Goal: Task Accomplishment & Management: Use online tool/utility

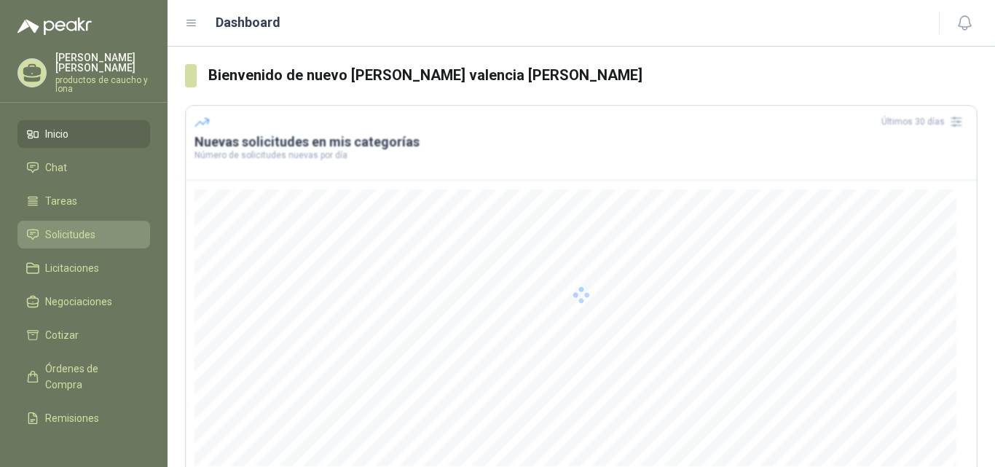
click at [74, 235] on span "Solicitudes" at bounding box center [70, 234] width 50 height 16
click at [76, 235] on span "Solicitudes" at bounding box center [70, 234] width 50 height 16
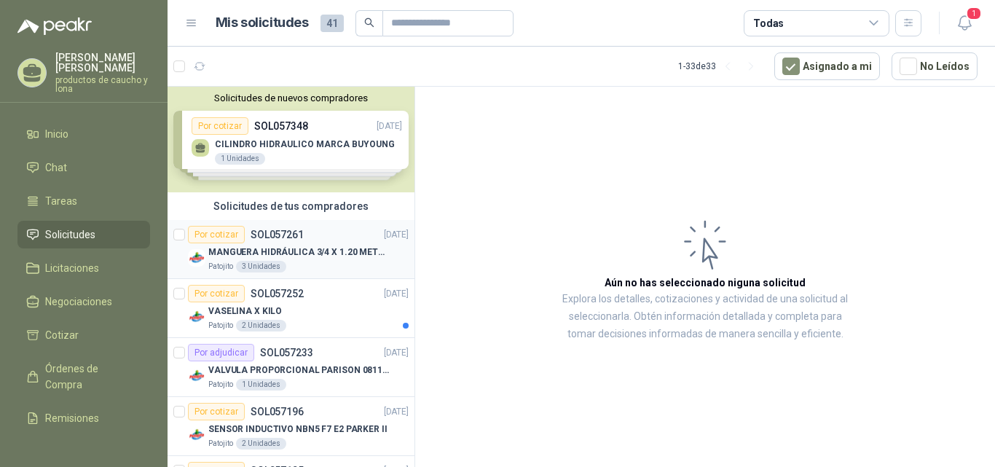
click at [221, 236] on div "Por cotizar" at bounding box center [216, 234] width 57 height 17
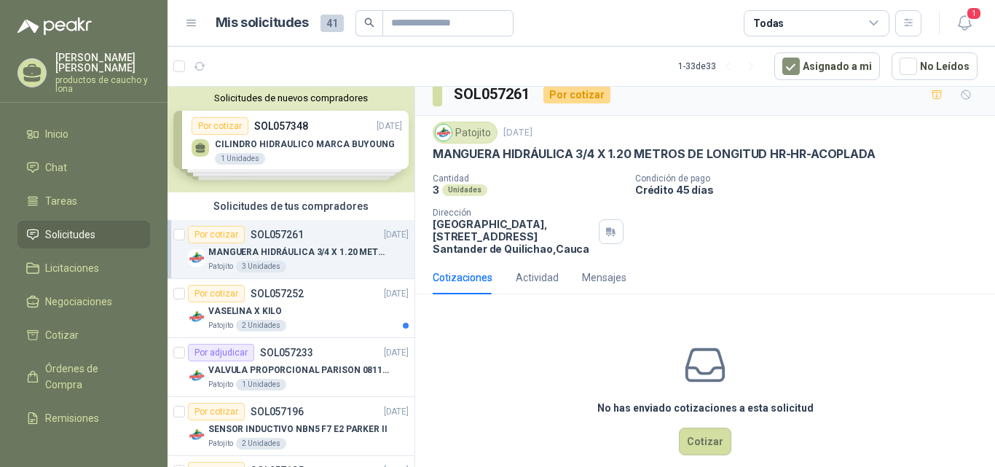
scroll to position [33, 0]
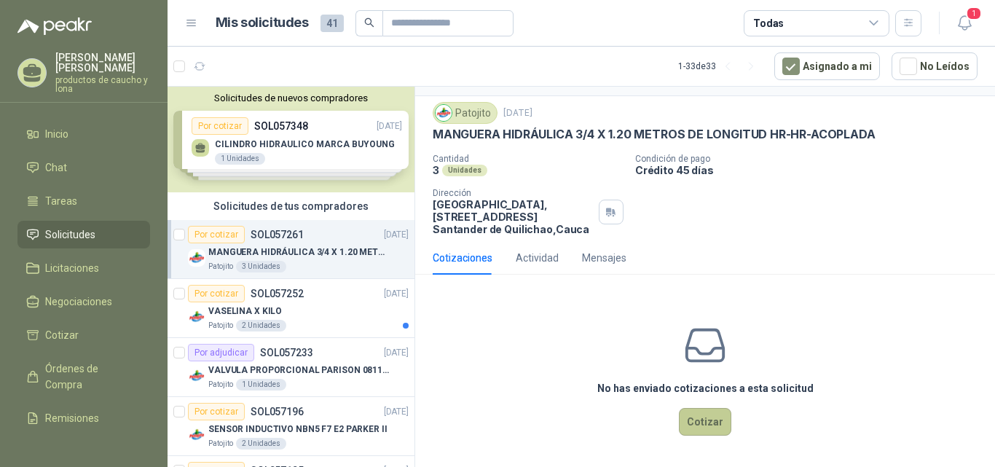
click at [689, 423] on button "Cotizar" at bounding box center [705, 422] width 52 height 28
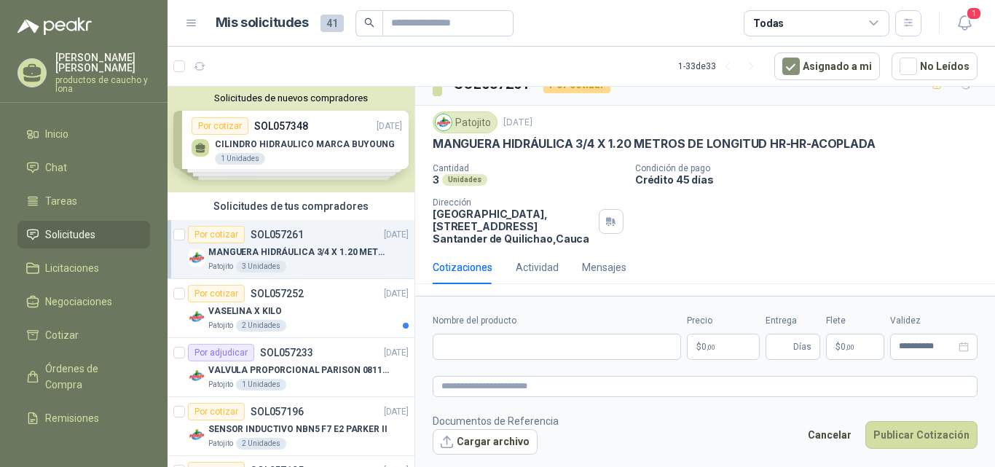
scroll to position [23, 0]
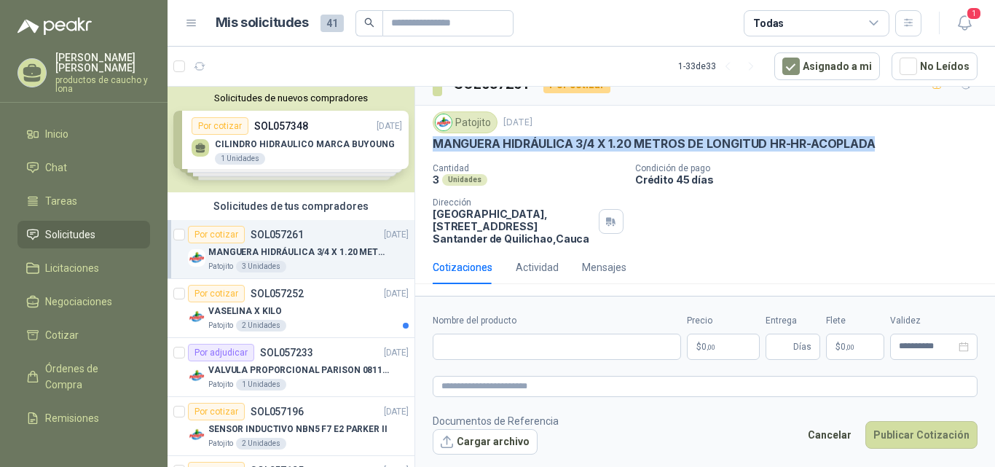
drag, startPoint x: 431, startPoint y: 143, endPoint x: 876, endPoint y: 144, distance: 444.9
click at [876, 144] on div "Patojito [DATE] MANGUERA HIDRÁULICA 3/4 X 1.20 METROS DE LONGITUD HR-HR-ACOPLAD…" at bounding box center [705, 178] width 580 height 145
copy p "MANGUERA HIDRÁULICA 3/4 X 1.20 METROS DE LONGITUD HR-HR-ACOPLADA"
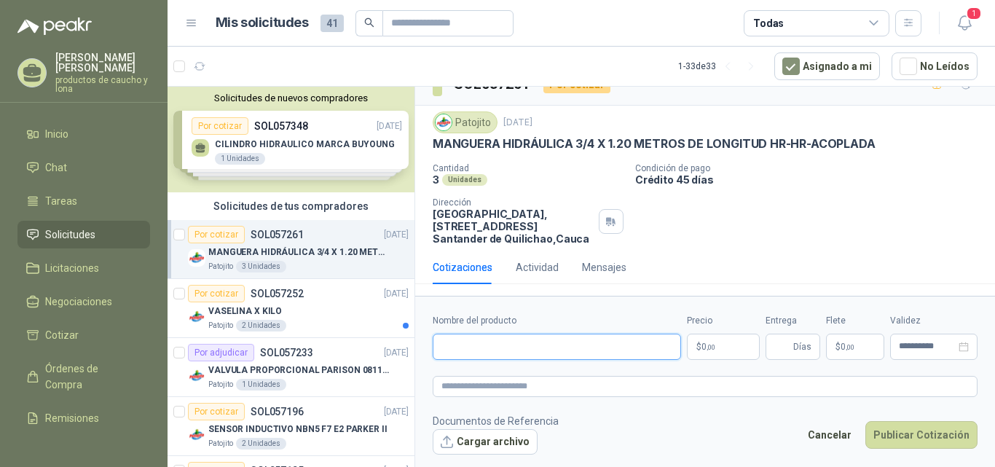
paste input "**********"
type input "**********"
click at [722, 343] on p "$ 0 ,00" at bounding box center [723, 347] width 73 height 26
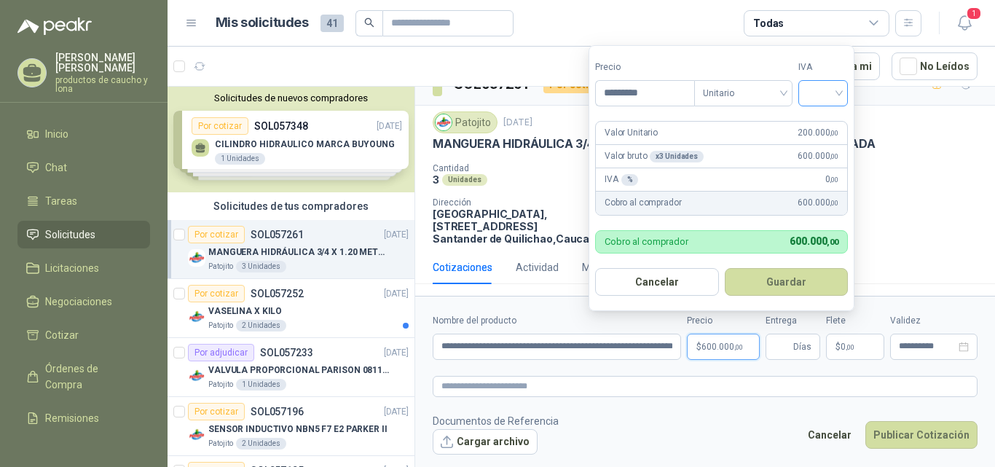
click at [844, 92] on div at bounding box center [823, 93] width 50 height 26
type input "*********"
click at [828, 119] on div "19%" at bounding box center [826, 123] width 27 height 16
click at [805, 286] on button "Guardar" at bounding box center [788, 282] width 125 height 28
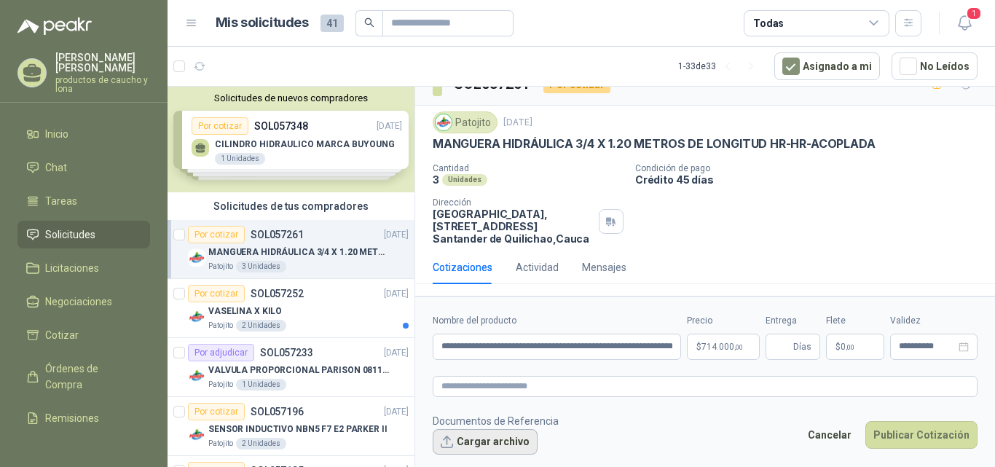
click at [497, 441] on button "Cargar archivo" at bounding box center [485, 442] width 105 height 26
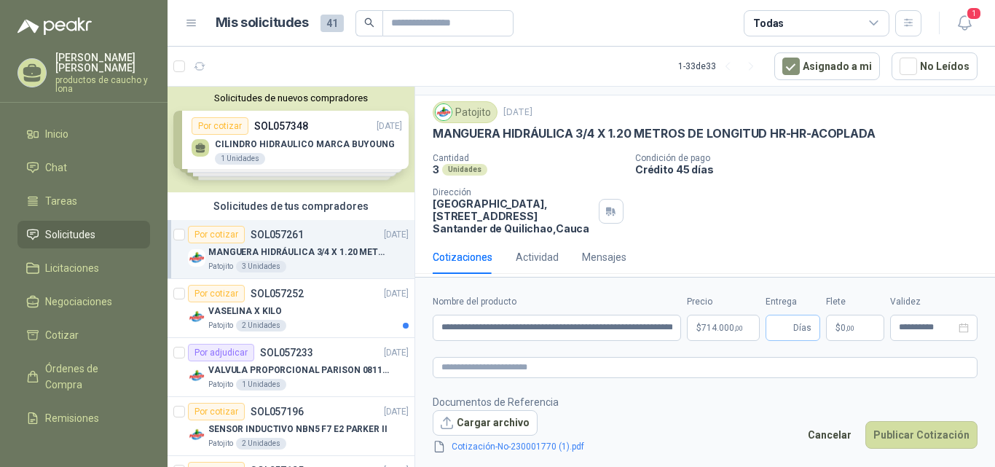
click at [804, 330] on span "Días" at bounding box center [802, 327] width 18 height 25
type input "*"
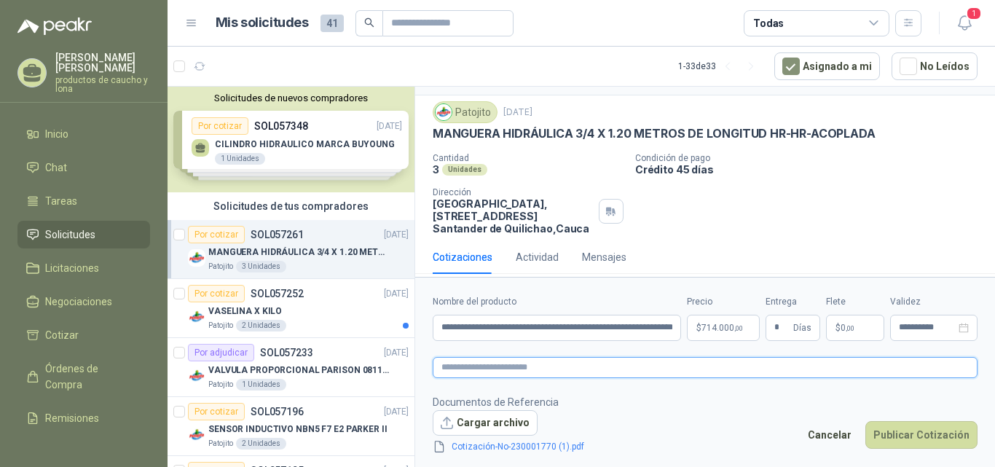
click at [586, 368] on textarea at bounding box center [705, 367] width 545 height 21
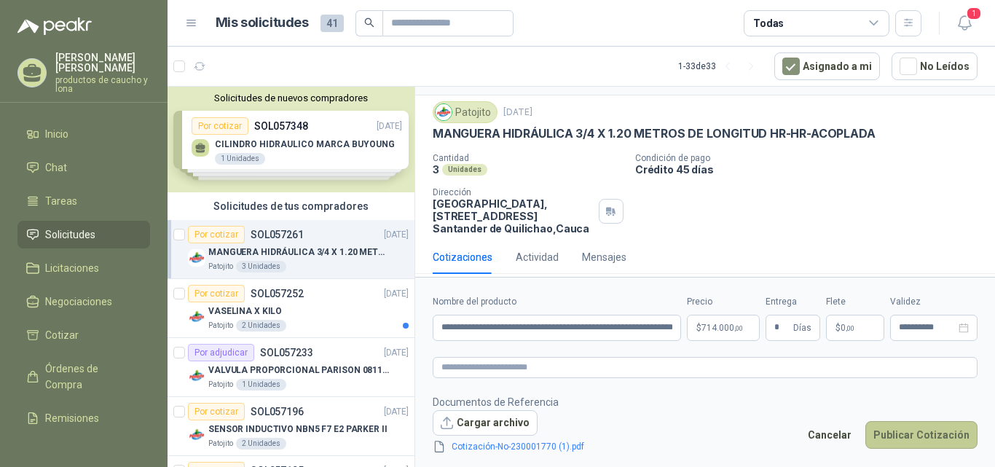
click at [943, 438] on button "Publicar Cotización" at bounding box center [921, 435] width 112 height 28
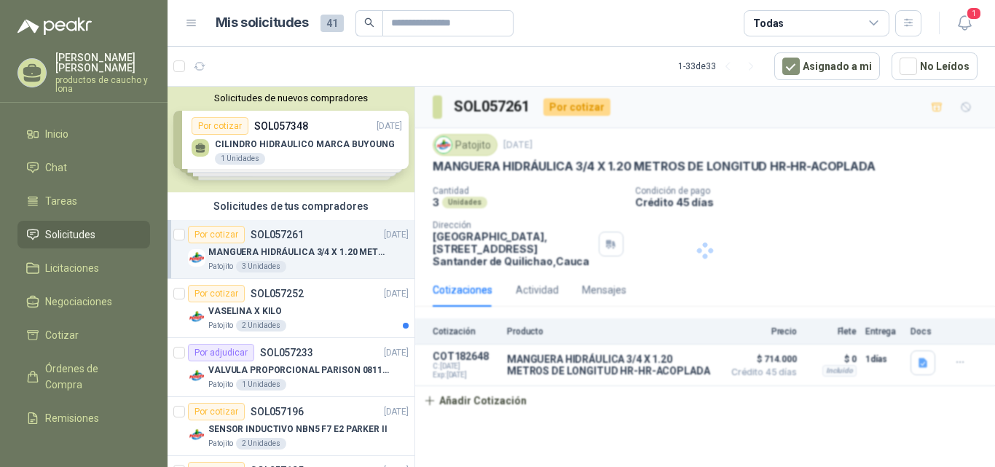
scroll to position [0, 0]
click at [676, 370] on button "Detalles" at bounding box center [681, 365] width 68 height 20
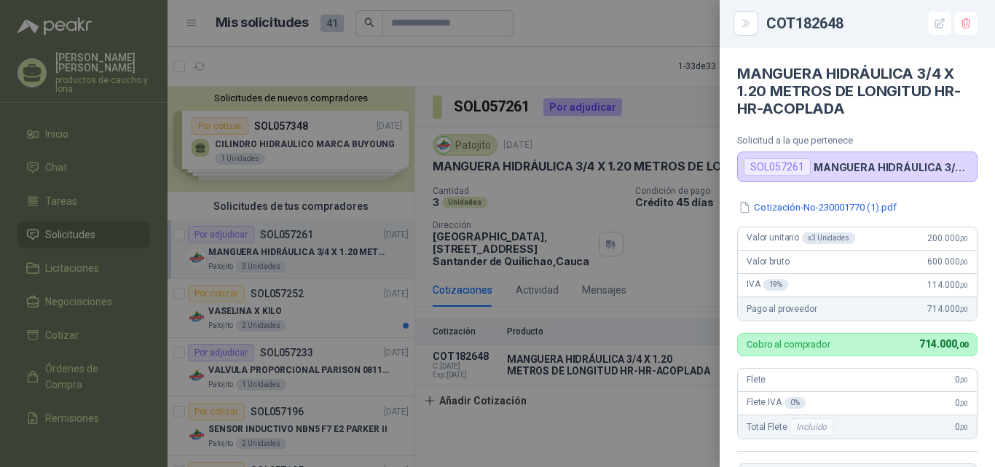
click at [696, 30] on div at bounding box center [497, 233] width 995 height 467
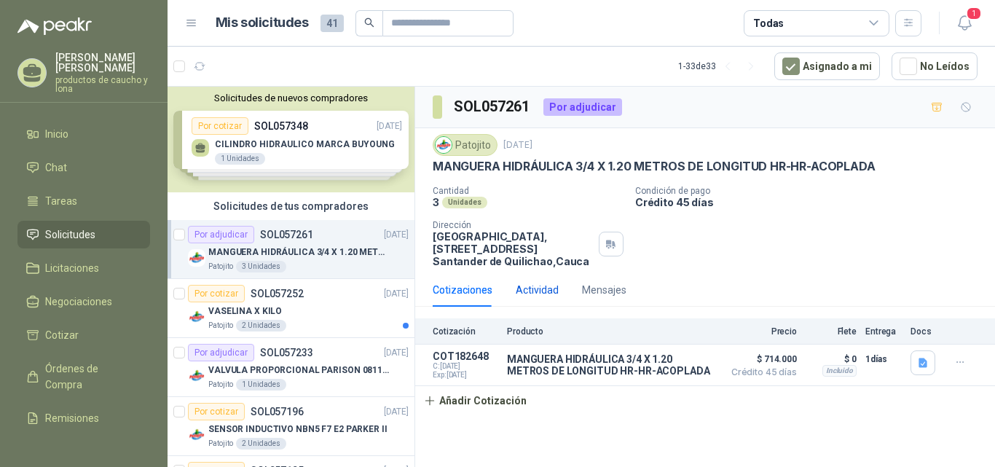
click at [535, 285] on div "Actividad" at bounding box center [537, 290] width 43 height 16
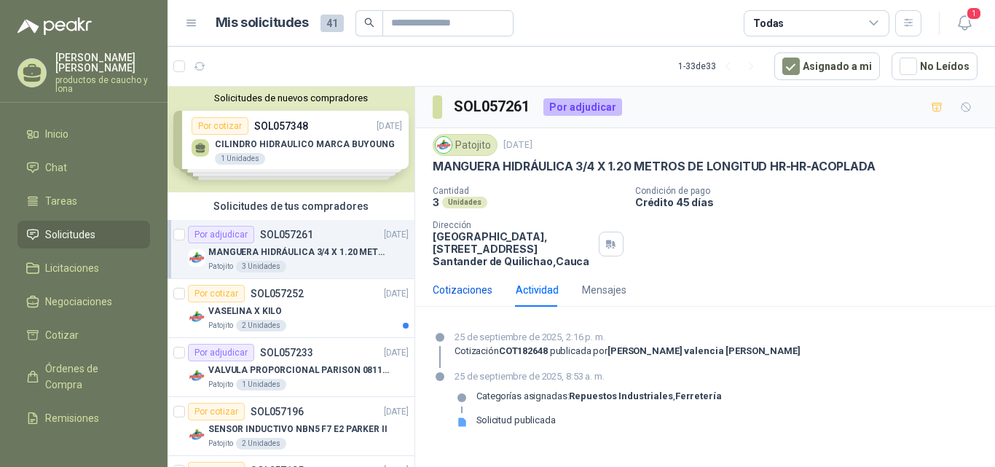
click at [454, 295] on div "Cotizaciones" at bounding box center [463, 290] width 60 height 16
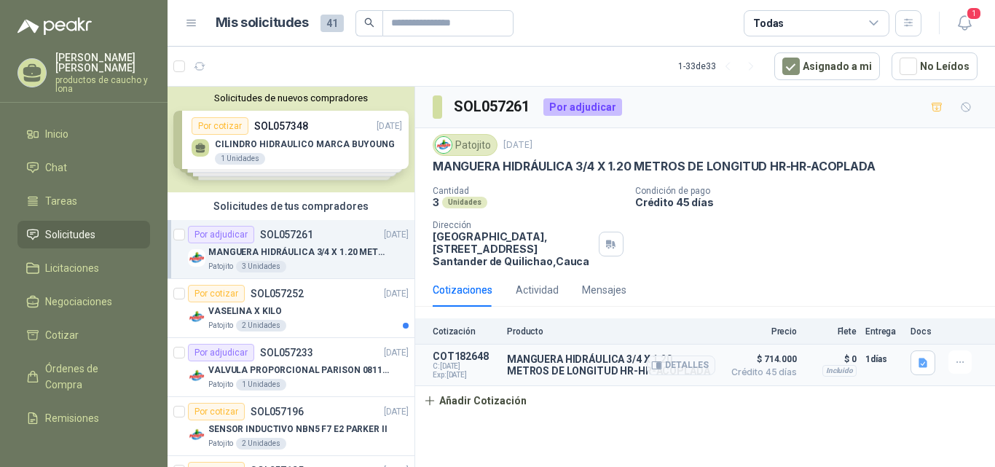
click at [583, 369] on p "MANGUERA HIDRÁULICA 3/4 X 1.20 METROS DE LONGITUD HR-HR-ACOPLADA" at bounding box center [611, 364] width 208 height 23
click at [954, 361] on icon "button" at bounding box center [960, 362] width 12 height 12
click at [915, 395] on div "Cotización Producto Precio Flete Entrega Docs COT182648 C: [DATE] Exp: [DATE] M…" at bounding box center [705, 366] width 580 height 97
click at [543, 284] on div "Actividad" at bounding box center [537, 290] width 43 height 16
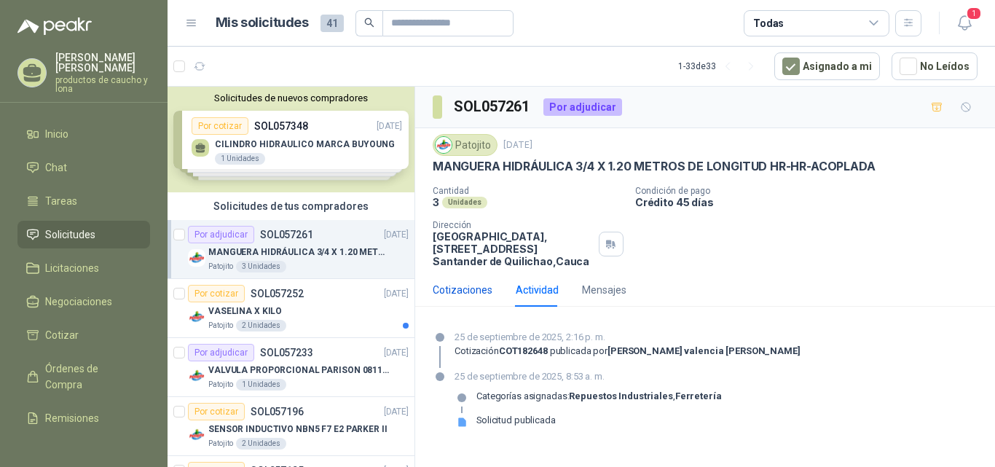
click at [472, 285] on div "Cotizaciones" at bounding box center [463, 290] width 60 height 16
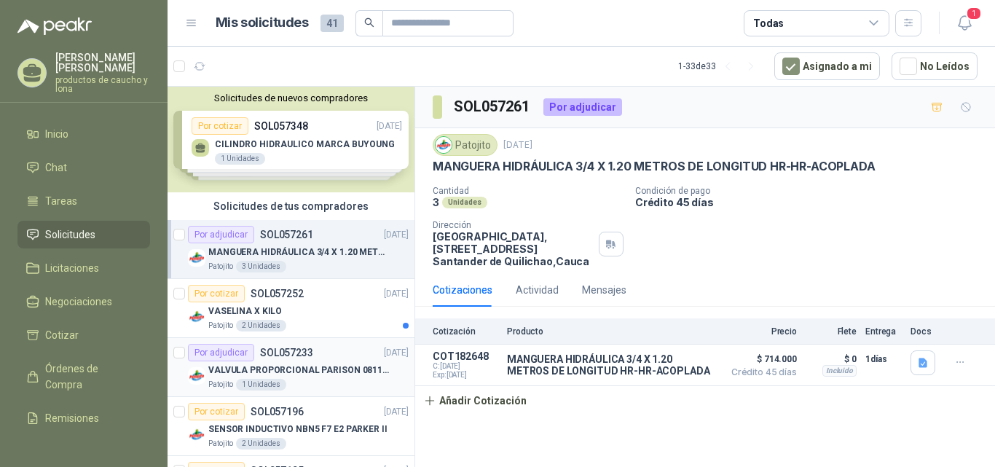
click at [295, 354] on p "SOL057233" at bounding box center [286, 352] width 53 height 10
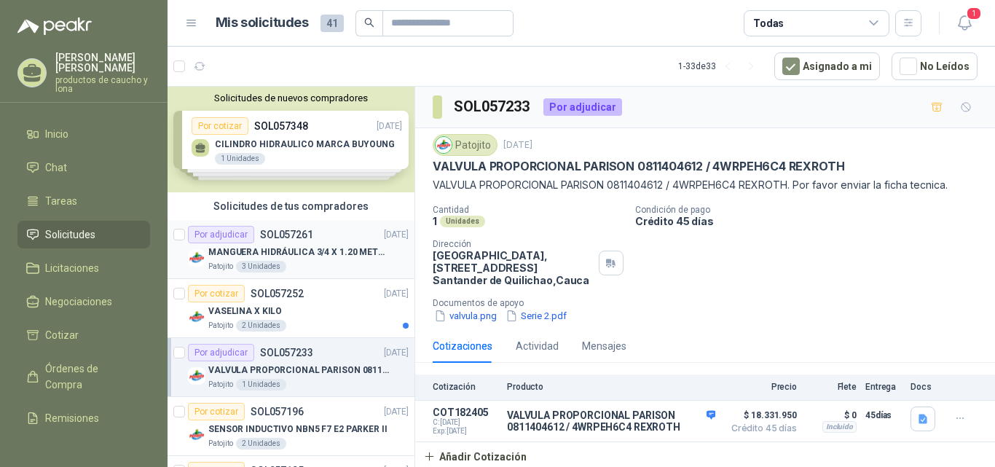
click at [260, 236] on p "SOL057261" at bounding box center [286, 234] width 53 height 10
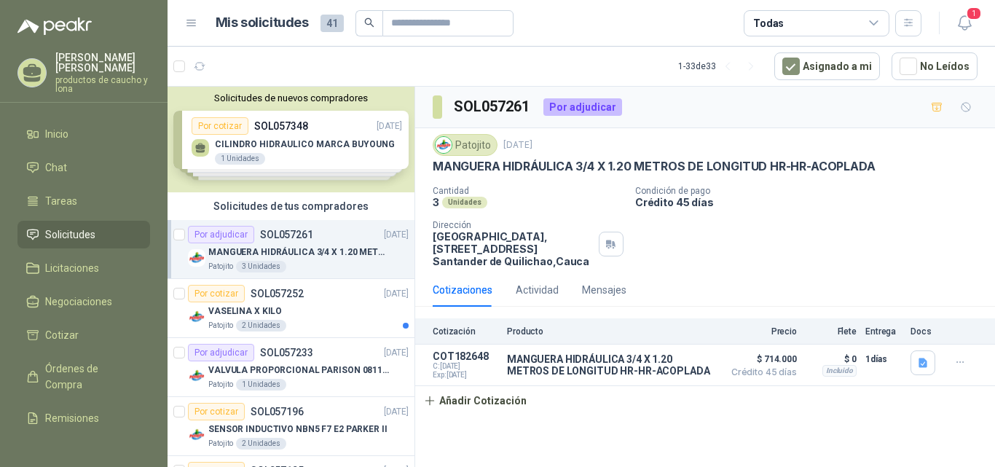
click at [280, 151] on div "Solicitudes de nuevos compradores Por cotizar SOL057348 [DATE] CILINDRO HIDRAUL…" at bounding box center [290, 140] width 247 height 106
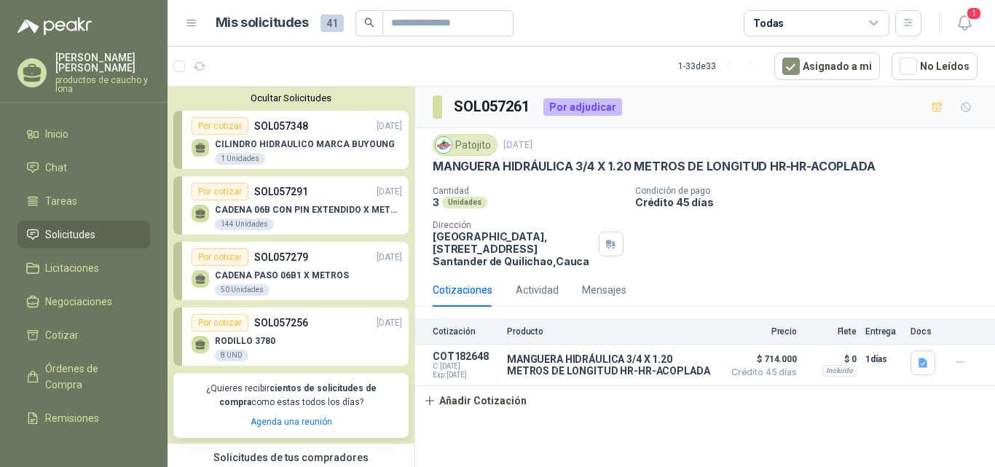
click at [296, 139] on div "CILINDRO HIDRAULICO MARCA BUYOUNG 1 Unidades" at bounding box center [297, 150] width 210 height 31
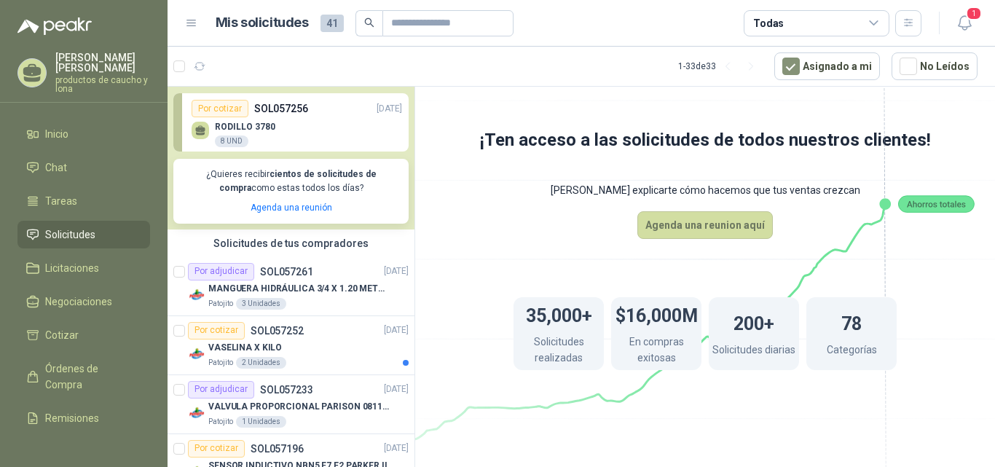
scroll to position [291, 0]
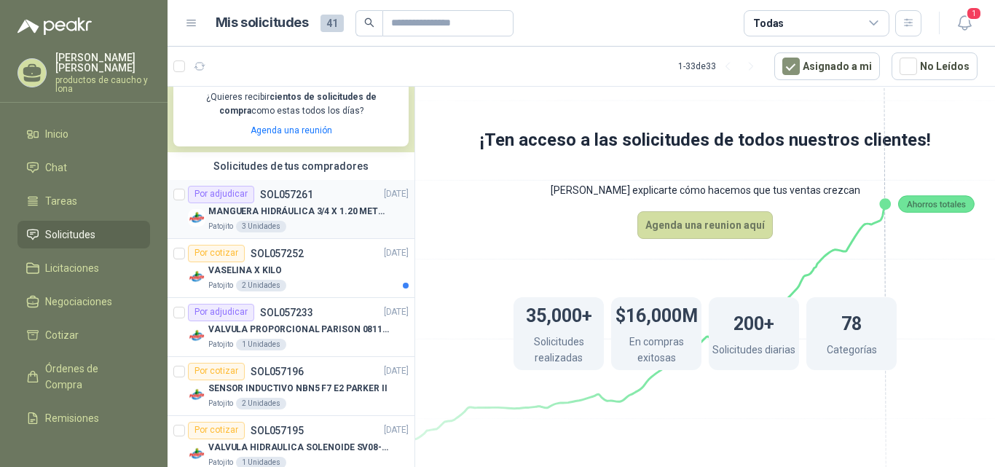
click at [304, 210] on p "MANGUERA HIDRÁULICA 3/4 X 1.20 METROS DE LONGITUD HR-HR-ACOPLADA" at bounding box center [298, 212] width 181 height 14
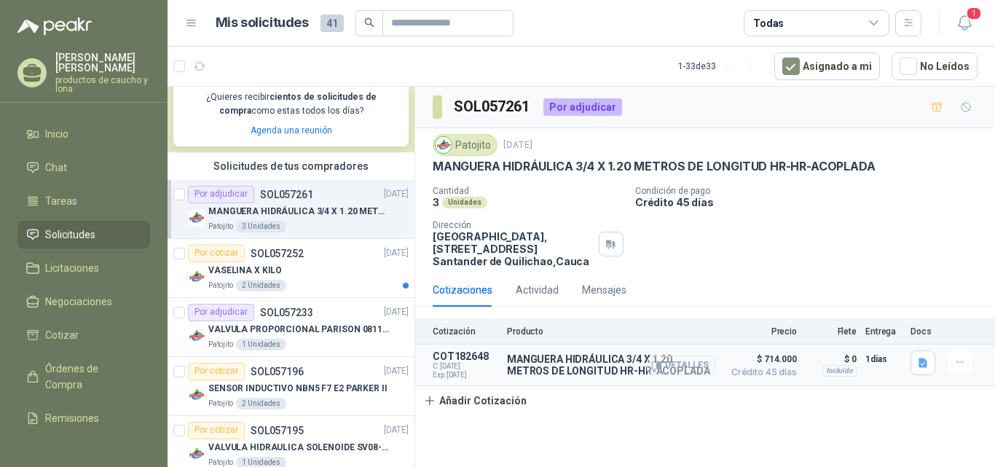
click at [698, 366] on button "Detalles" at bounding box center [681, 365] width 68 height 20
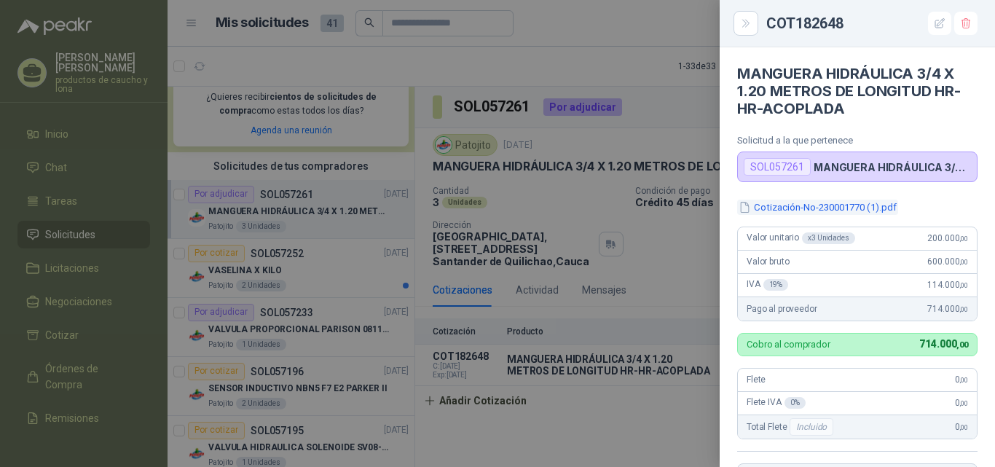
click at [817, 202] on button "Cotización-No-230001770 (1).pdf" at bounding box center [817, 207] width 161 height 15
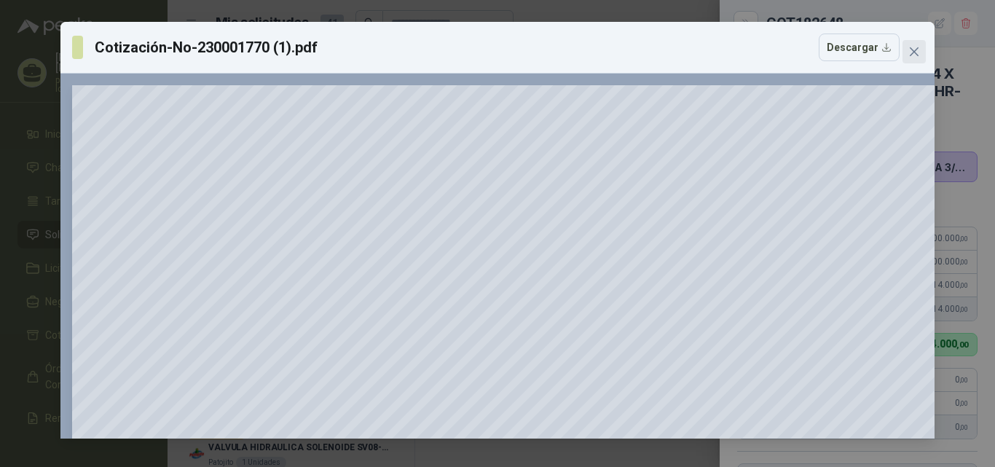
click at [914, 50] on icon "close" at bounding box center [914, 52] width 12 height 12
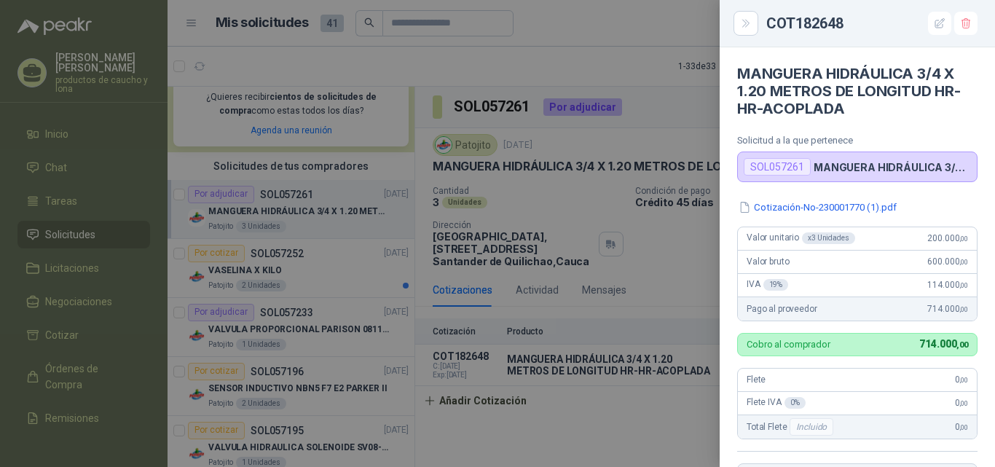
click at [666, 22] on div at bounding box center [497, 233] width 995 height 467
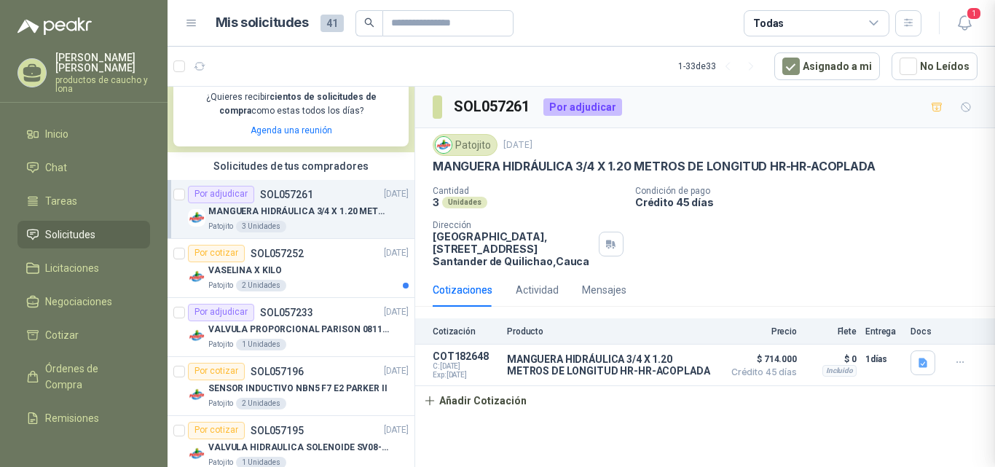
scroll to position [330, 0]
click at [294, 333] on p "VALVULA PROPORCIONAL PARISON 0811404612 / 4WRPEH6C4 REXROTH" at bounding box center [298, 330] width 181 height 14
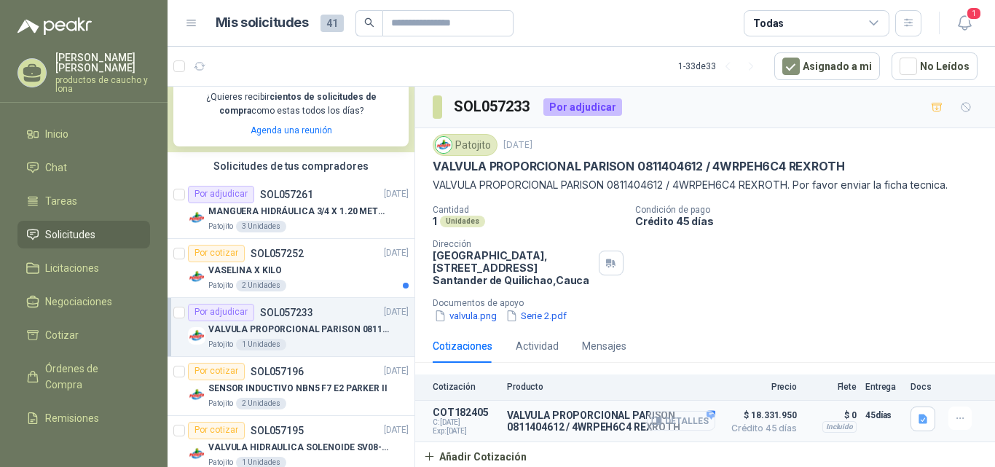
click at [691, 427] on button "Detalles" at bounding box center [681, 421] width 68 height 20
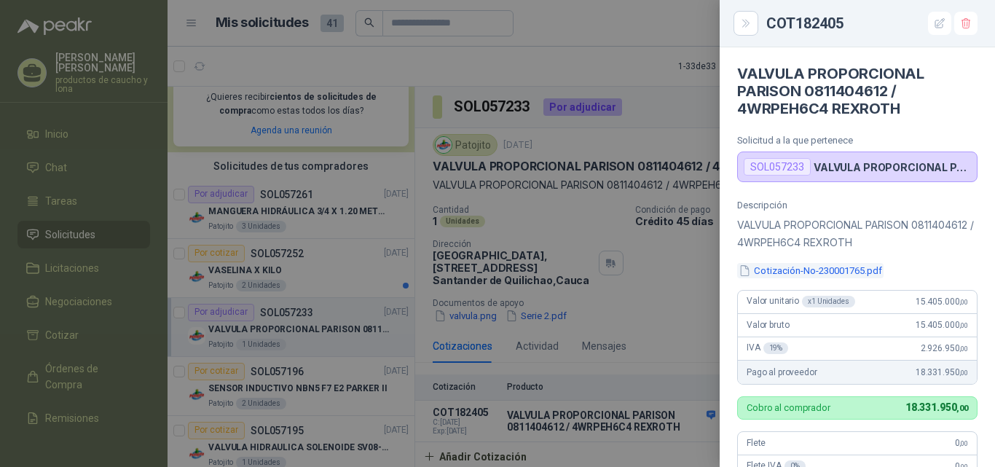
click at [810, 270] on button "Cotización-No-230001765.pdf" at bounding box center [810, 270] width 146 height 15
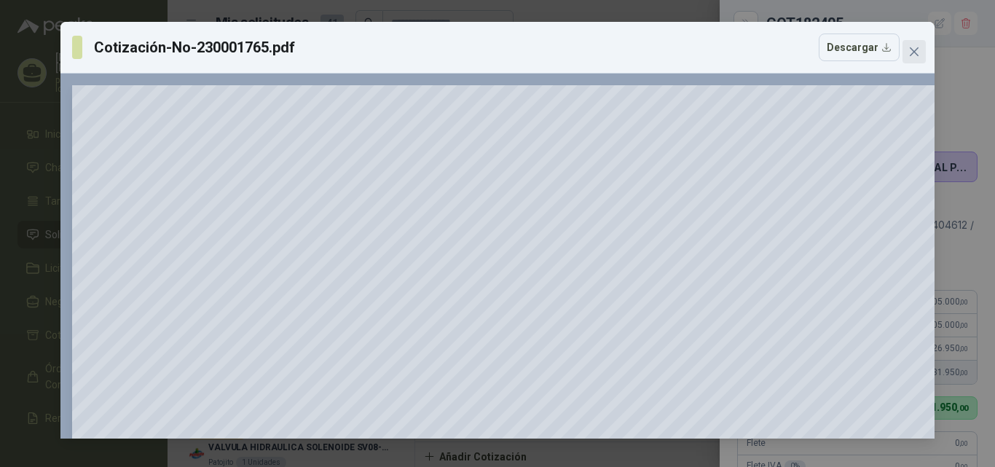
click at [913, 47] on icon "close" at bounding box center [914, 52] width 12 height 12
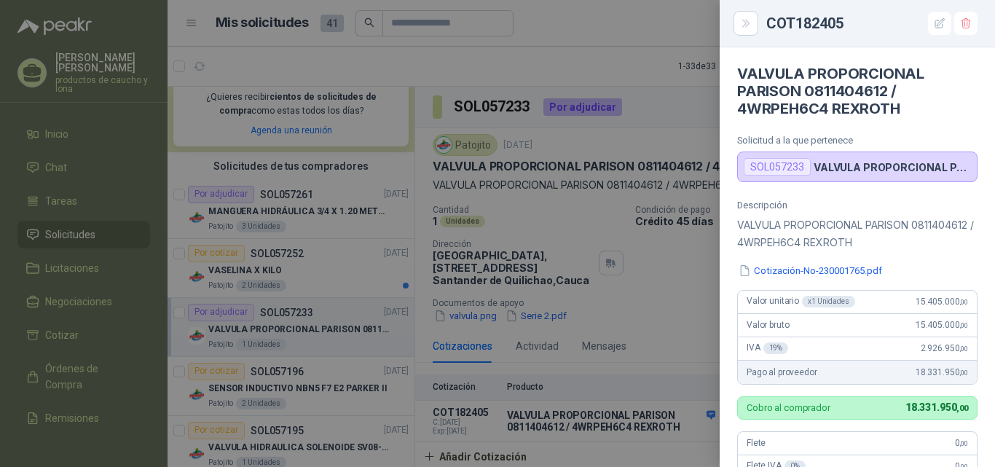
click at [690, 22] on div at bounding box center [497, 233] width 995 height 467
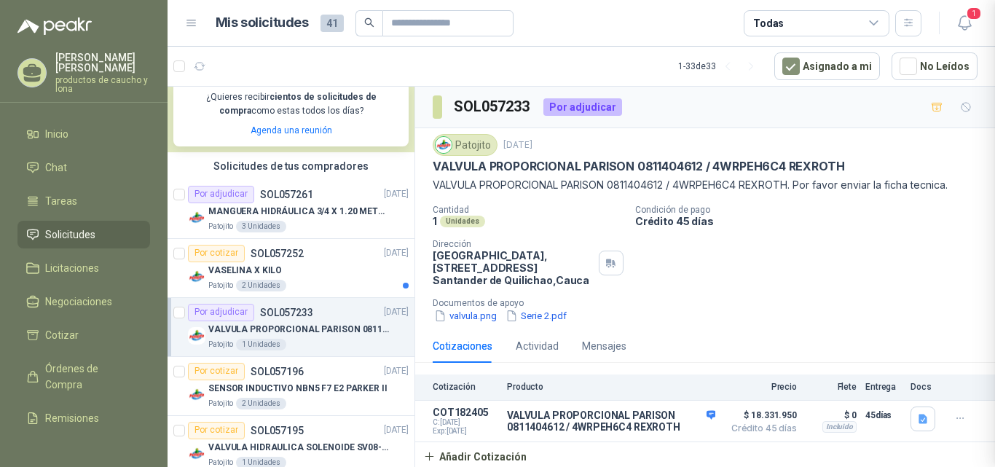
scroll to position [393, 0]
click at [307, 317] on p "SOL057233" at bounding box center [286, 312] width 53 height 10
click at [302, 206] on p "MANGUERA HIDRÁULICA 3/4 X 1.20 METROS DE LONGITUD HR-HR-ACOPLADA" at bounding box center [298, 212] width 181 height 14
